Goal: Task Accomplishment & Management: Manage account settings

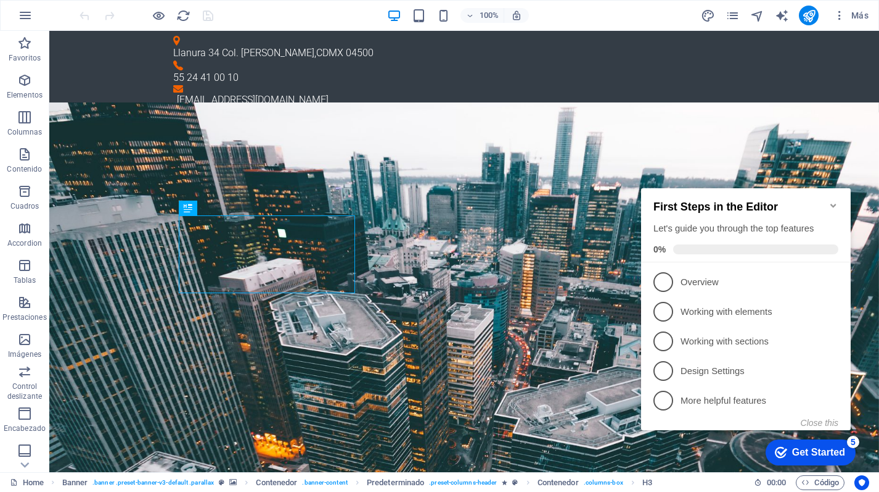
click at [831, 200] on icon "Minimize checklist" at bounding box center [834, 205] width 10 height 10
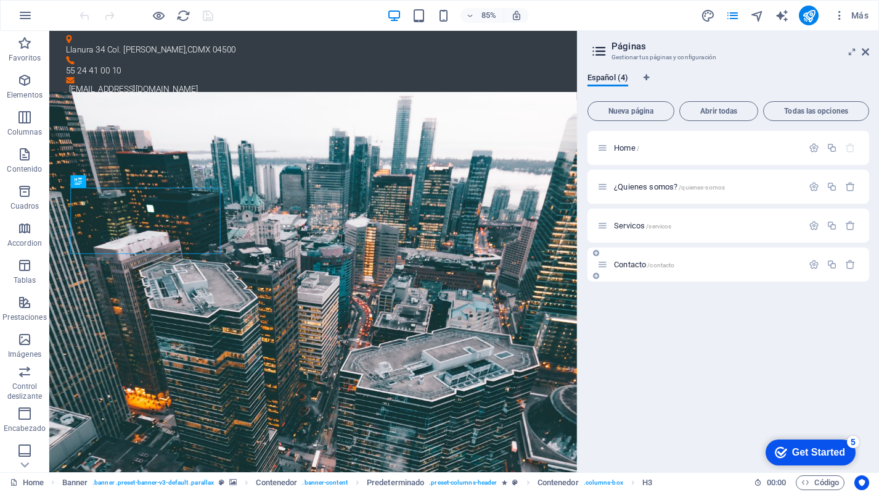
click at [625, 265] on span "Contacto /contacto" at bounding box center [644, 264] width 60 height 9
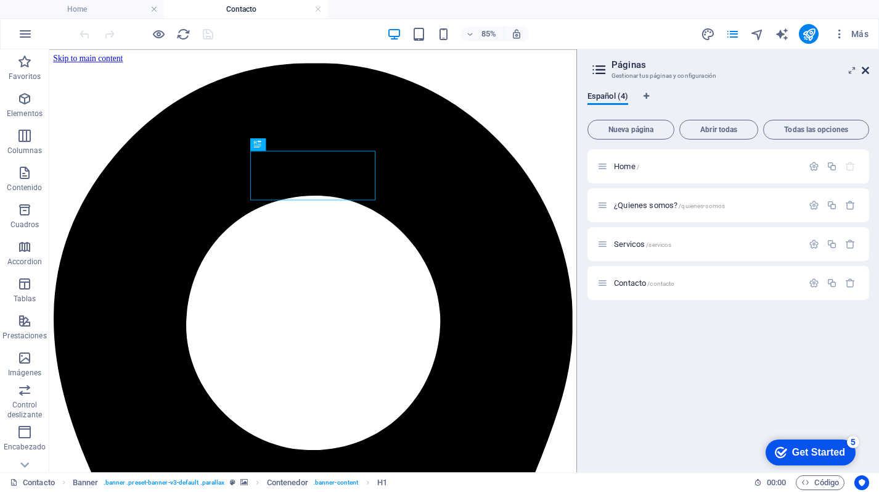
click at [862, 67] on icon at bounding box center [865, 70] width 7 height 10
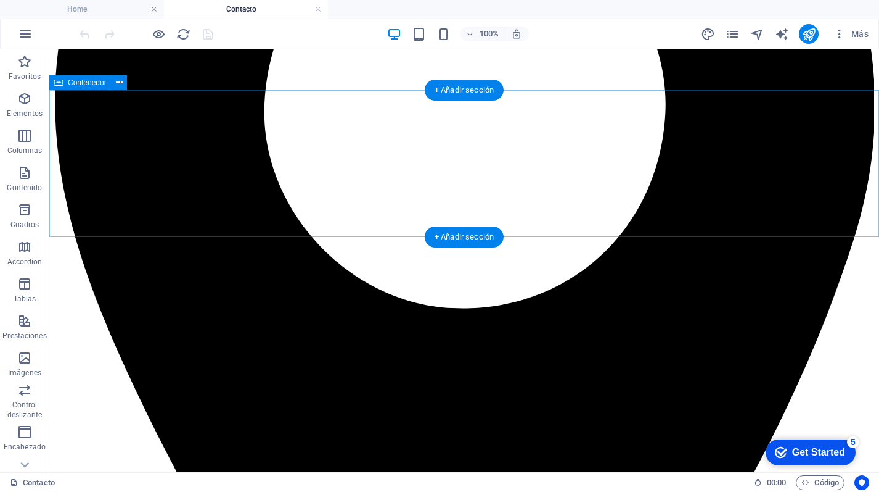
scroll to position [402, 0]
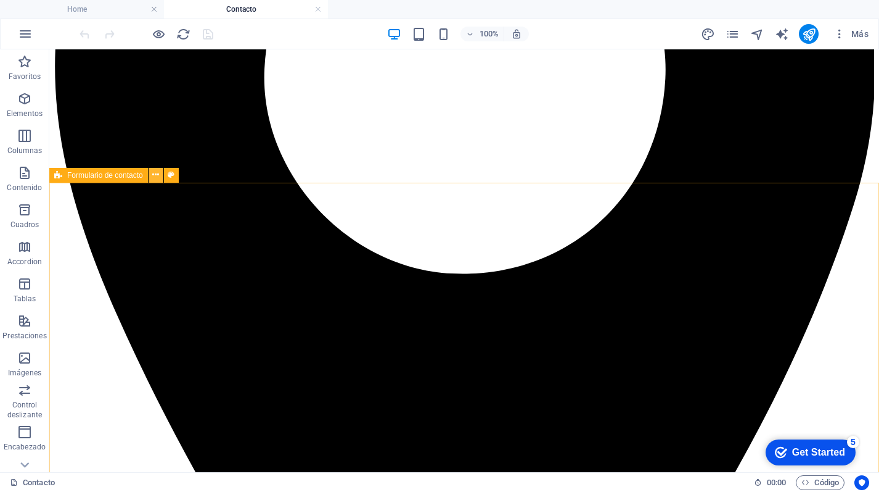
click at [157, 175] on icon at bounding box center [155, 174] width 7 height 13
click at [158, 176] on icon at bounding box center [155, 174] width 7 height 13
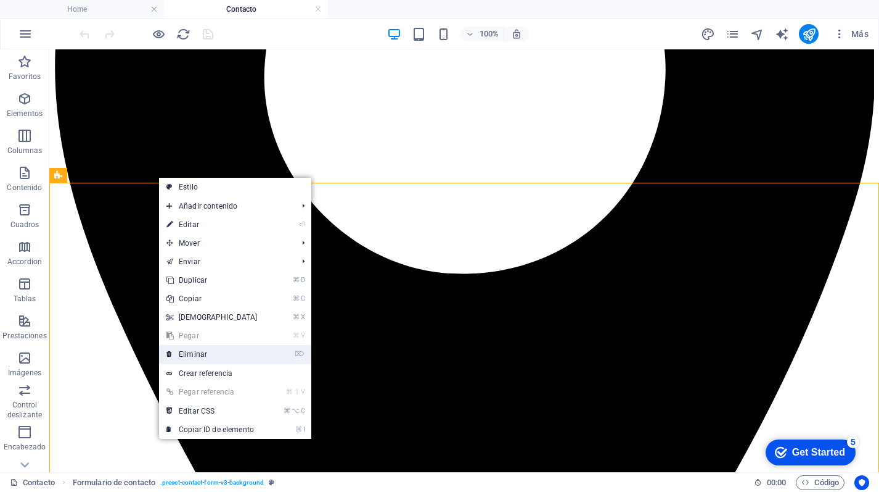
click at [198, 350] on link "⌦ Eliminar" at bounding box center [212, 354] width 106 height 19
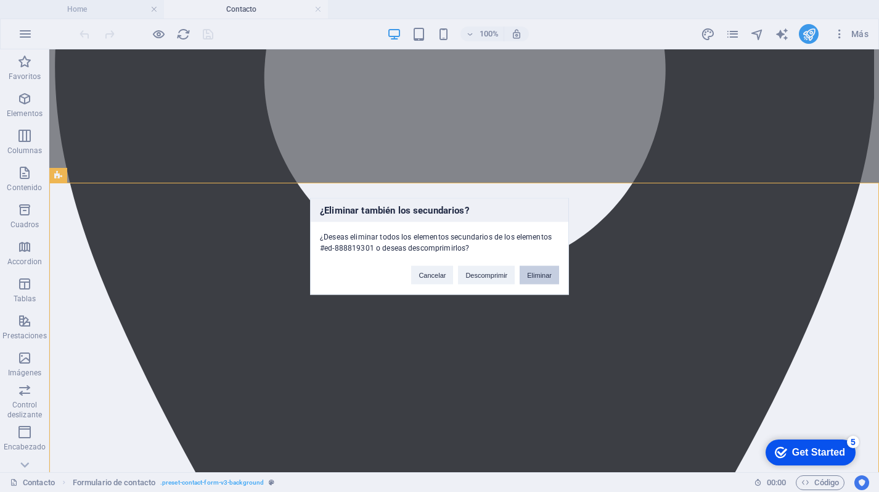
click at [532, 275] on button "Eliminar" at bounding box center [539, 274] width 39 height 19
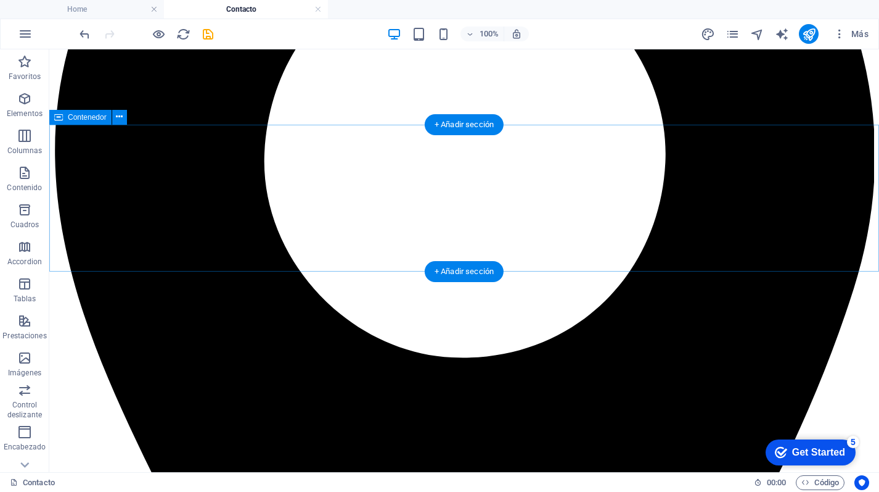
scroll to position [361, 0]
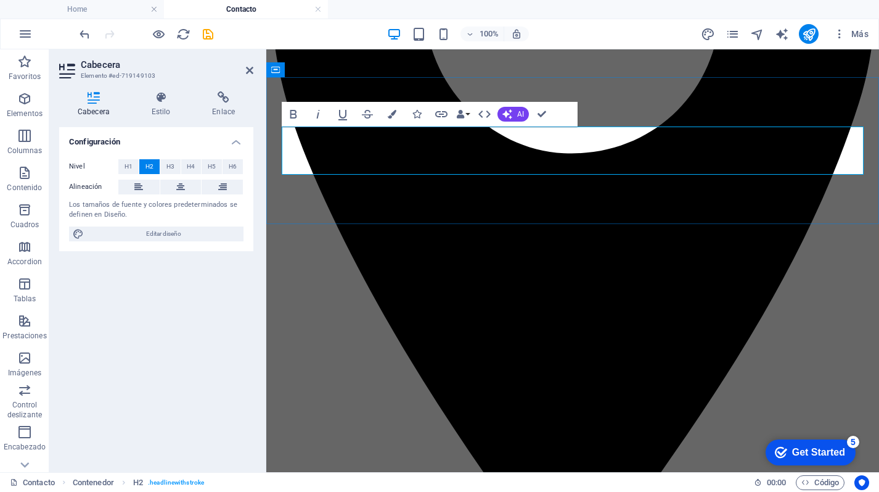
copy h2 "Contáctanos"
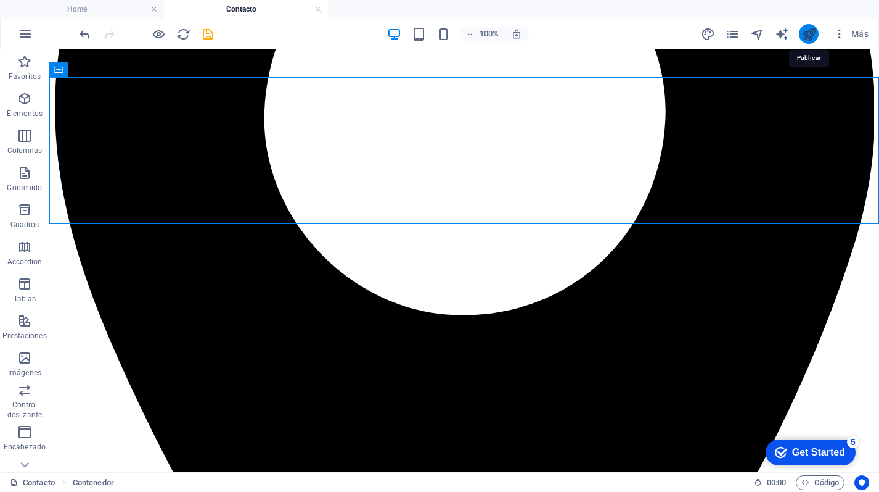
click at [811, 39] on icon "publish" at bounding box center [809, 34] width 14 height 14
